Goal: Information Seeking & Learning: Learn about a topic

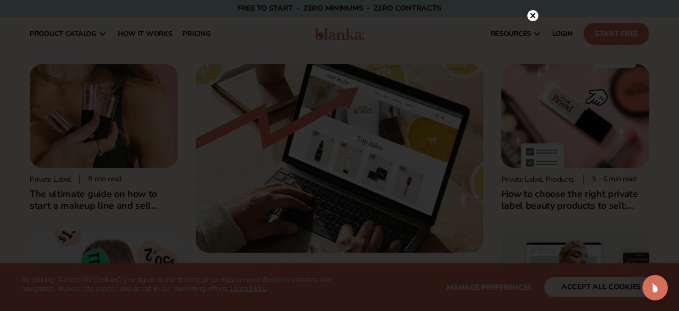
click at [619, 290] on div at bounding box center [339, 155] width 679 height 311
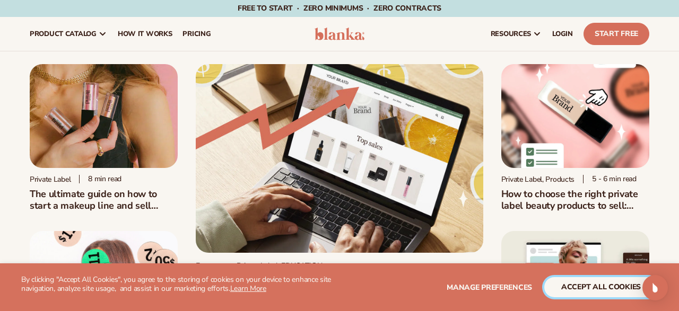
click at [607, 285] on button "accept all cookies" at bounding box center [600, 287] width 113 height 20
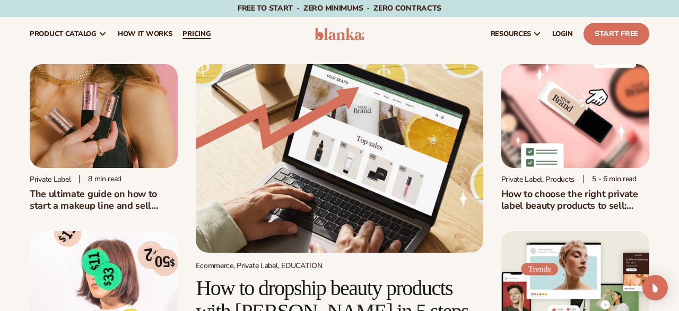
click at [204, 36] on span "pricing" at bounding box center [196, 34] width 28 height 8
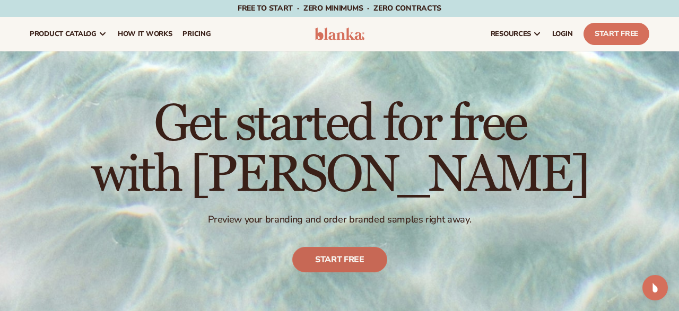
click at [323, 260] on link "Start free" at bounding box center [339, 259] width 95 height 25
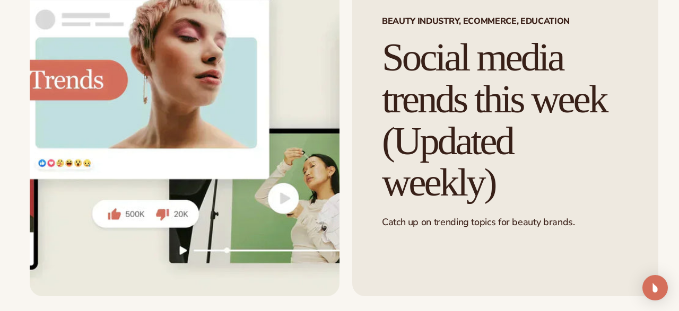
scroll to position [331, 0]
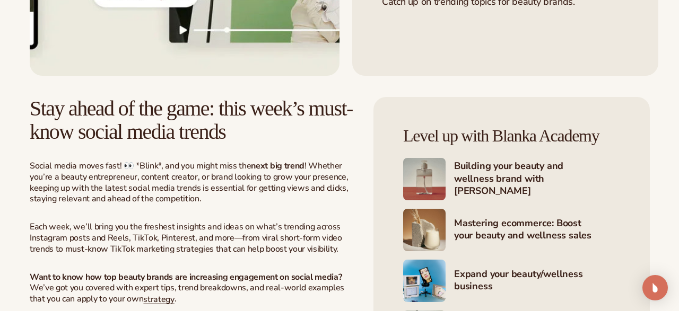
click at [493, 226] on h4 "Mastering ecommerce: Boost your beauty and wellness sales" at bounding box center [537, 230] width 166 height 26
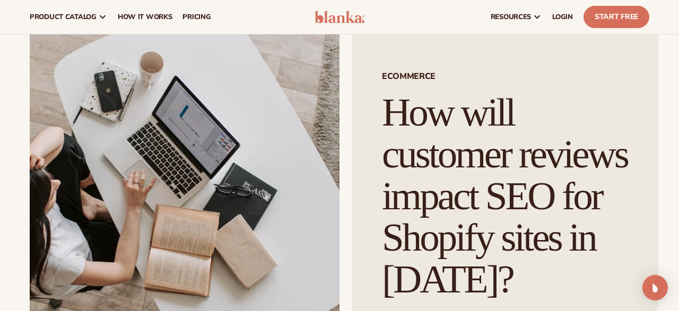
scroll to position [55, 0]
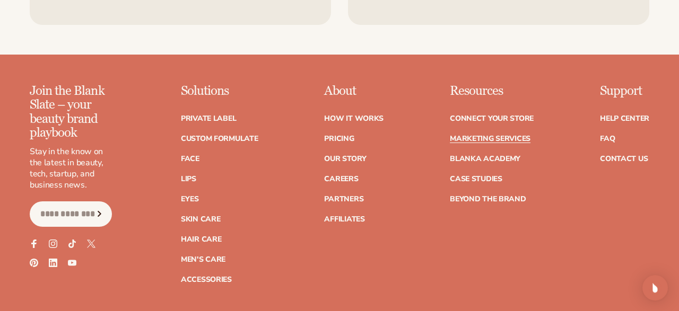
scroll to position [2261, 0]
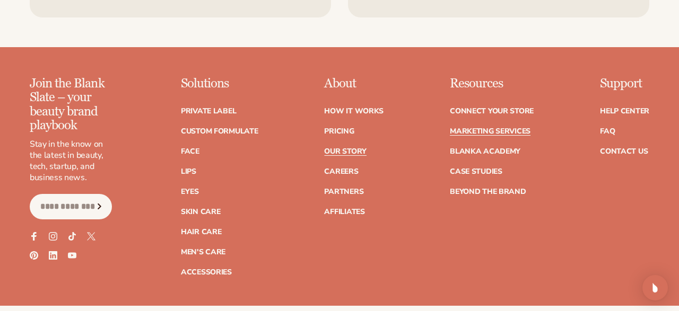
click at [352, 151] on link "Our Story" at bounding box center [345, 151] width 42 height 7
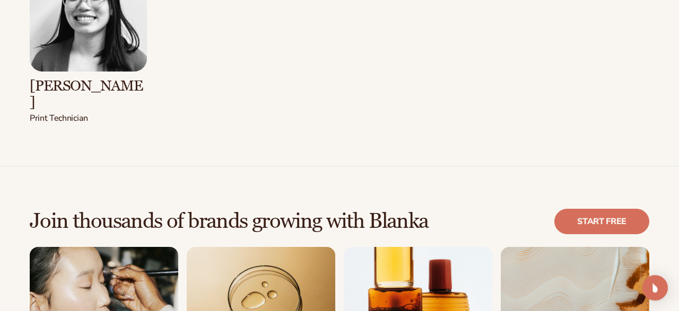
scroll to position [2316, 0]
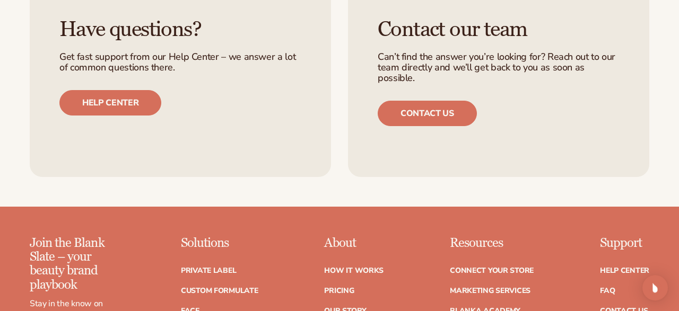
scroll to position [2868, 0]
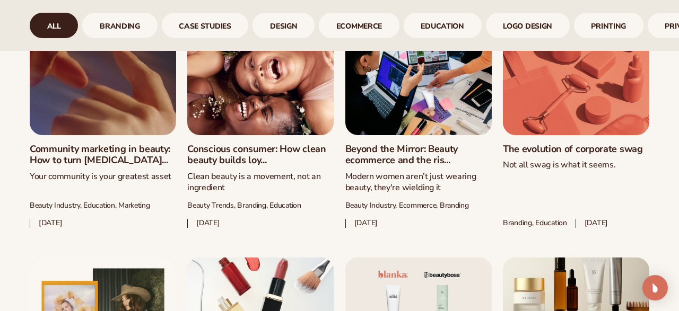
scroll to position [607, 0]
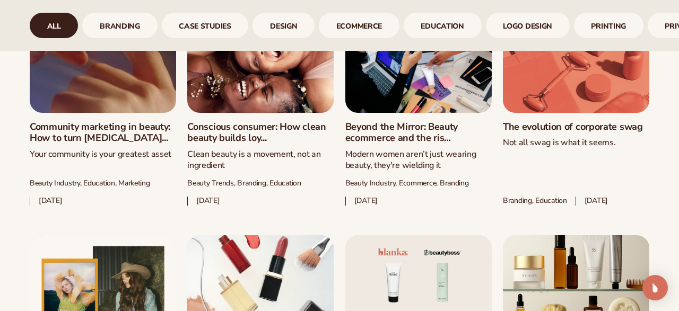
click at [267, 144] on link "Conscious consumer: How clean beauty builds loy..." at bounding box center [260, 132] width 146 height 23
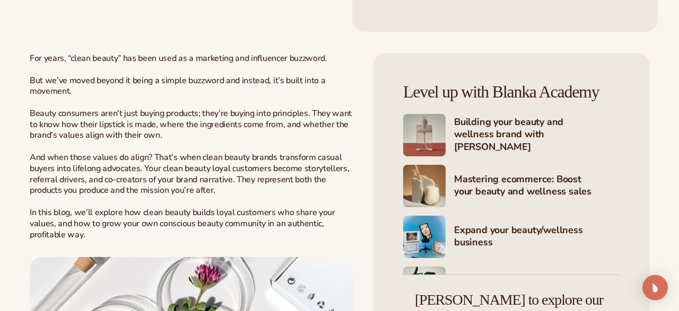
scroll to position [496, 0]
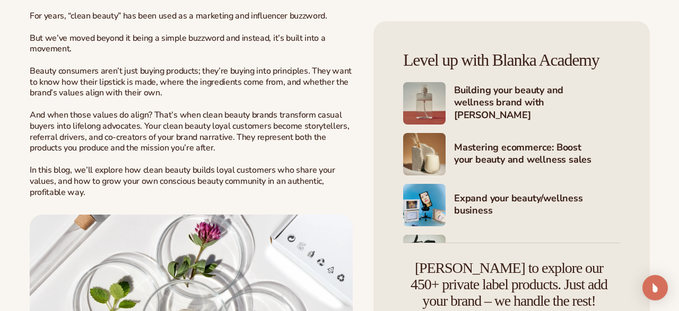
click at [517, 106] on h4 "Building your beauty and wellness brand with [PERSON_NAME]" at bounding box center [537, 103] width 166 height 38
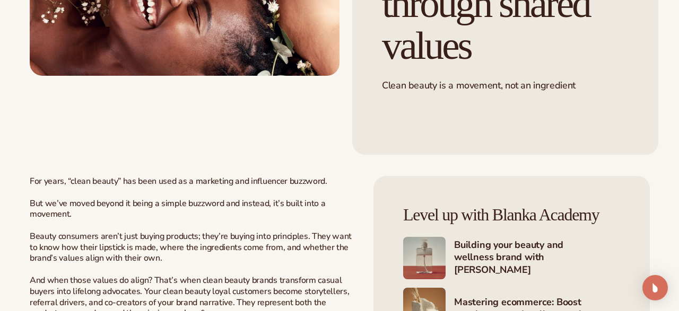
scroll to position [386, 0]
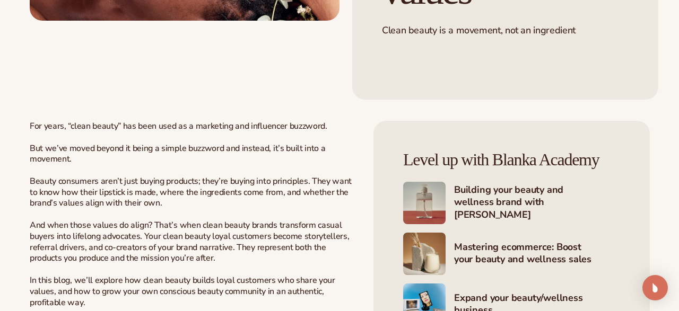
drag, startPoint x: 31, startPoint y: 124, endPoint x: 278, endPoint y: 206, distance: 260.4
click at [278, 206] on p "For years, “clean beauty” has been used as a marketing and influencer buzzword.…" at bounding box center [191, 215] width 323 height 188
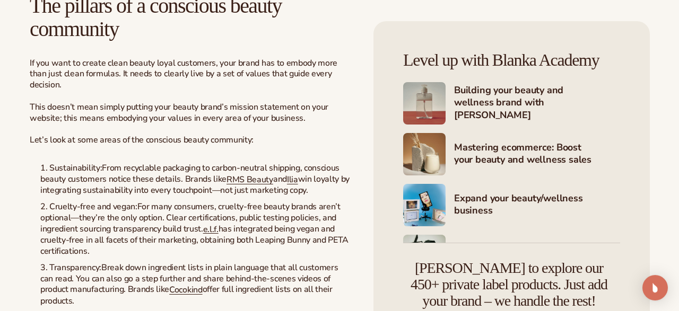
scroll to position [1213, 0]
